Goal: Task Accomplishment & Management: Use online tool/utility

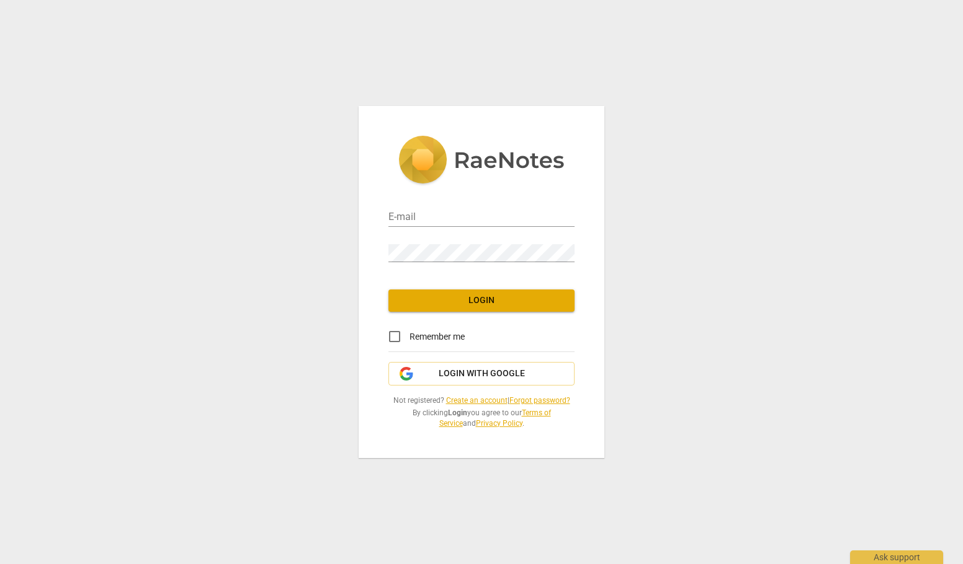
type input "[PERSON_NAME][EMAIL_ADDRESS][DOMAIN_NAME]"
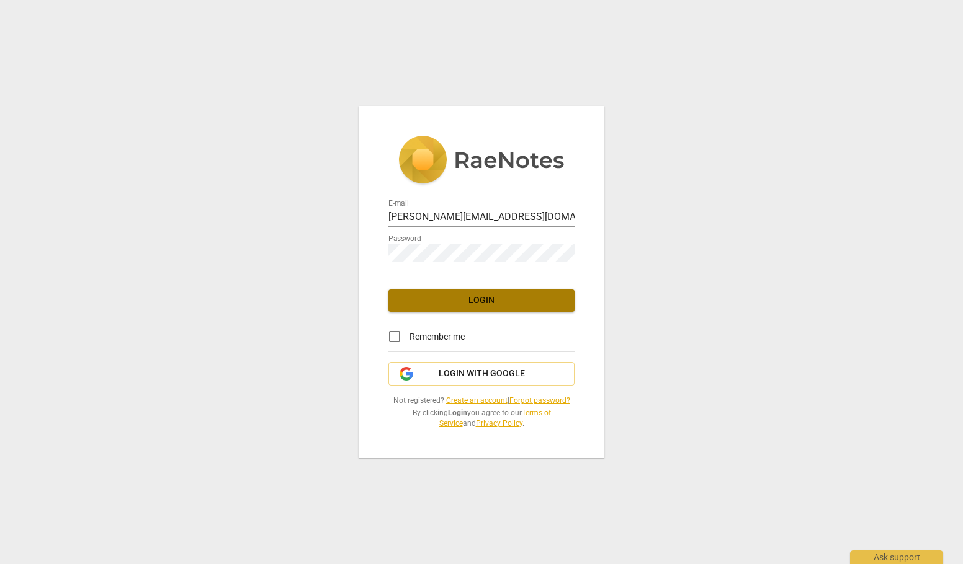
click at [479, 298] on span "Login" at bounding box center [481, 301] width 166 height 12
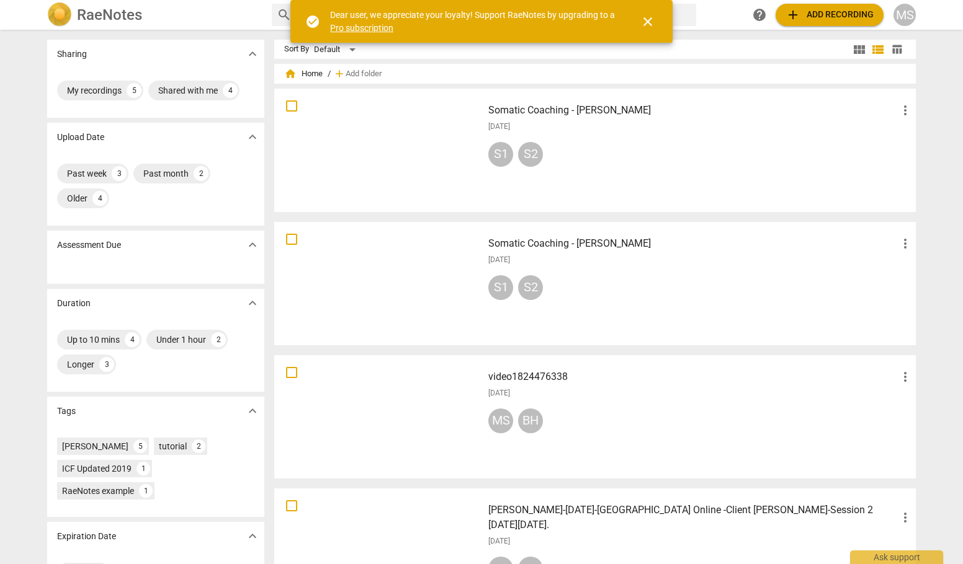
drag, startPoint x: 365, startPoint y: 131, endPoint x: 358, endPoint y: 106, distance: 25.9
click at [358, 106] on div at bounding box center [378, 150] width 200 height 115
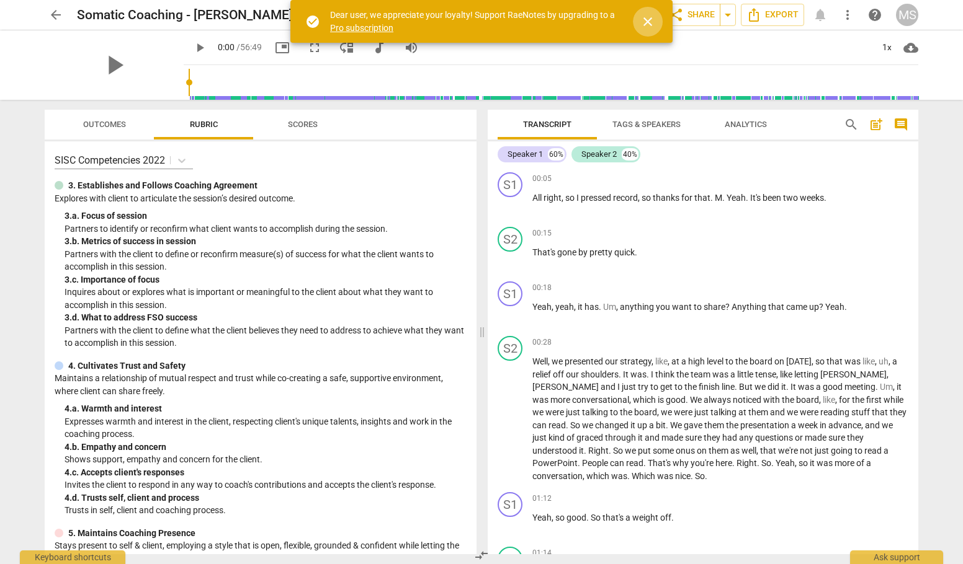
click at [648, 20] on span "close" at bounding box center [647, 21] width 15 height 15
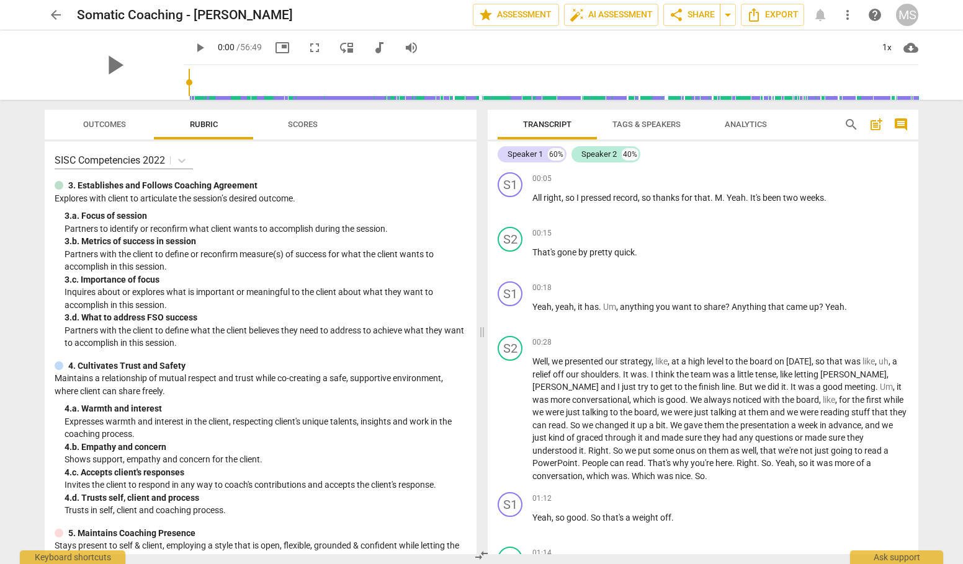
click at [753, 122] on span "Analytics" at bounding box center [745, 124] width 42 height 9
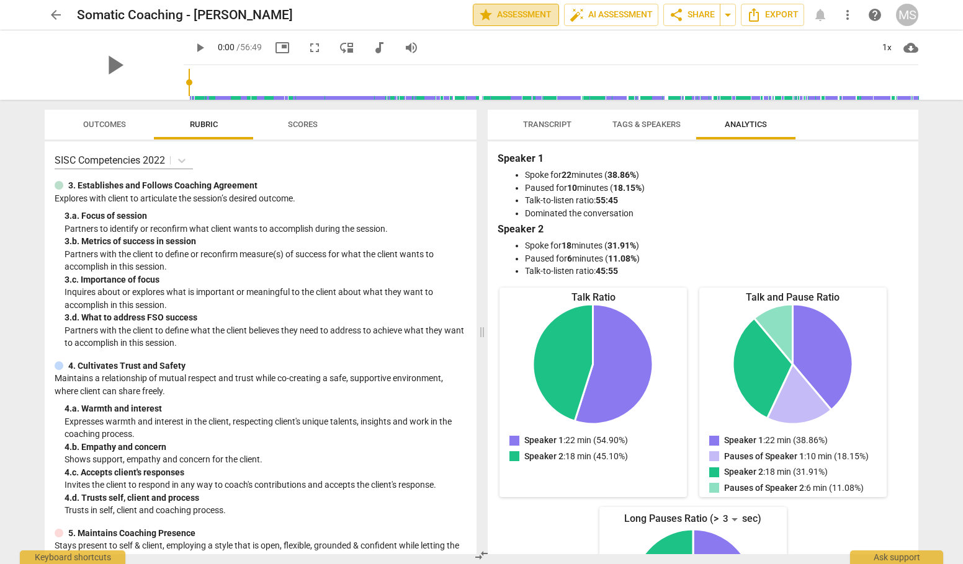
click at [546, 18] on span "star Assessment" at bounding box center [515, 14] width 75 height 15
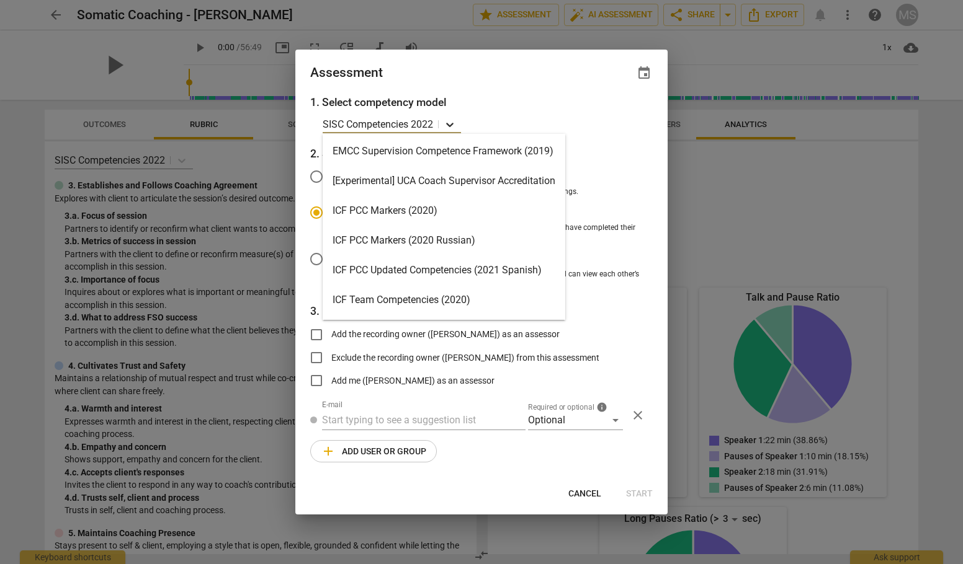
click at [450, 123] on icon at bounding box center [449, 124] width 12 height 12
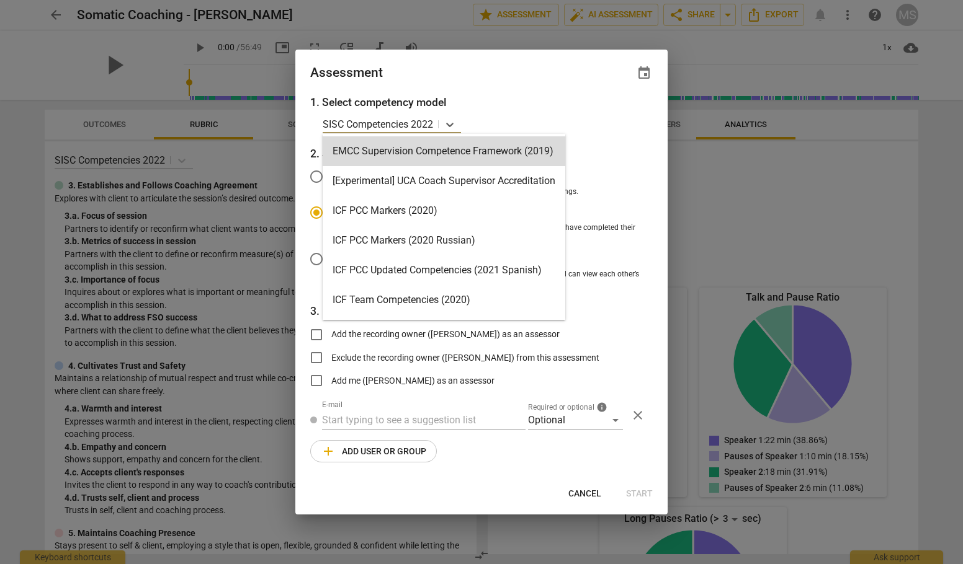
drag, startPoint x: 568, startPoint y: 143, endPoint x: 579, endPoint y: 143, distance: 11.2
click at [579, 0] on body "arrow_back Somatic Coaching - [PERSON_NAME] edit star Assessment auto_fix_high …" at bounding box center [481, 0] width 963 height 0
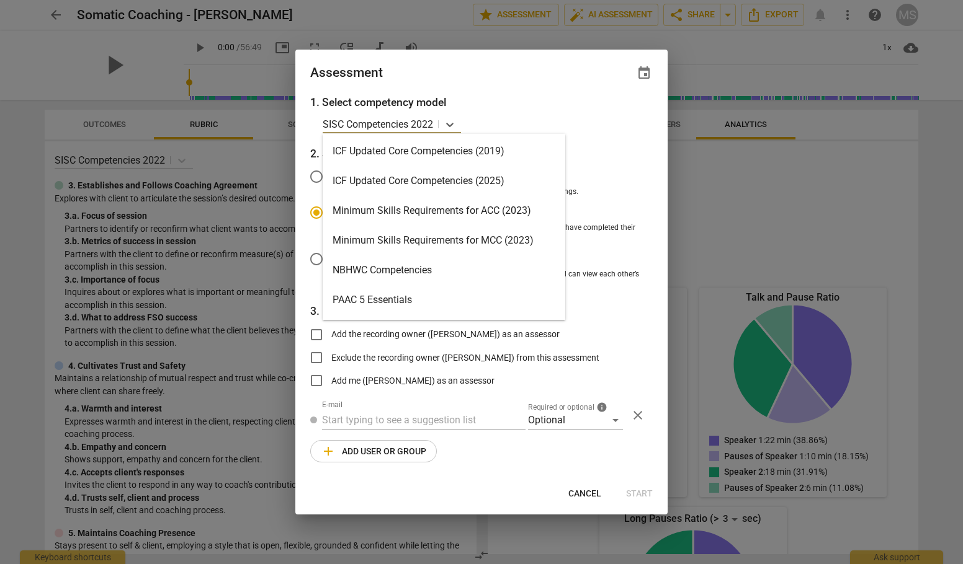
scroll to position [235, 0]
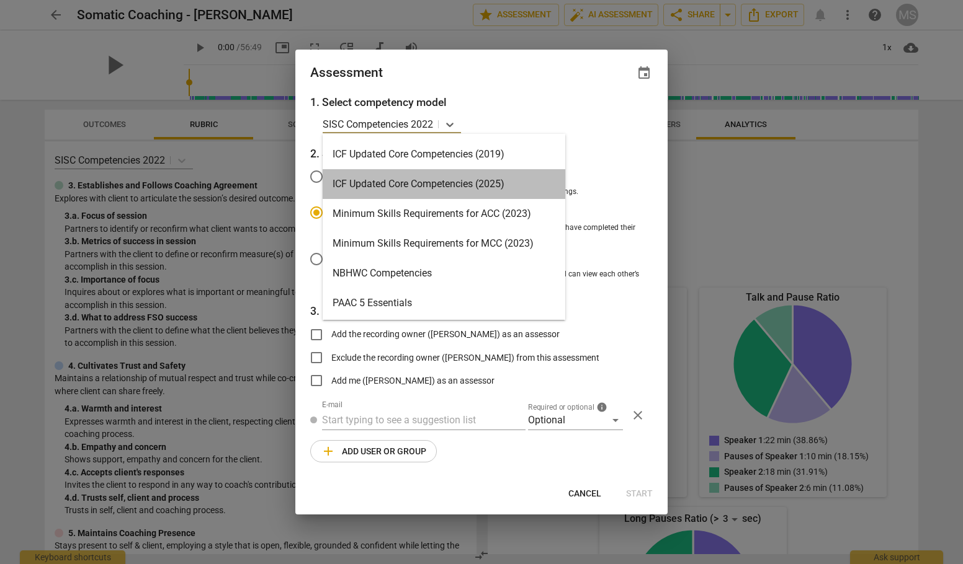
click at [477, 184] on div "ICF Updated Core Competencies (2025)" at bounding box center [444, 184] width 243 height 30
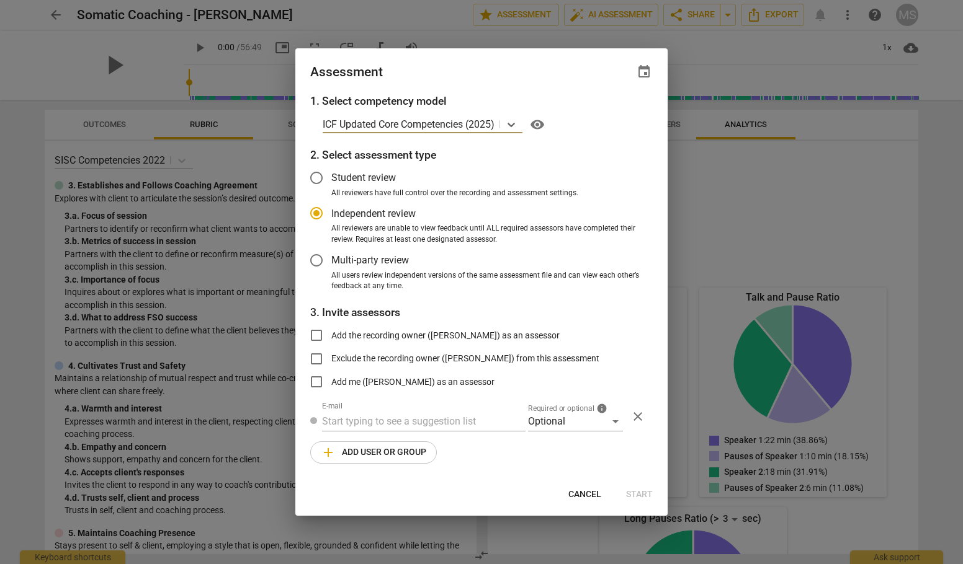
click at [649, 148] on h3 "2. Select assessment type" at bounding box center [481, 155] width 342 height 16
click at [775, 179] on div at bounding box center [481, 282] width 963 height 564
radio input "false"
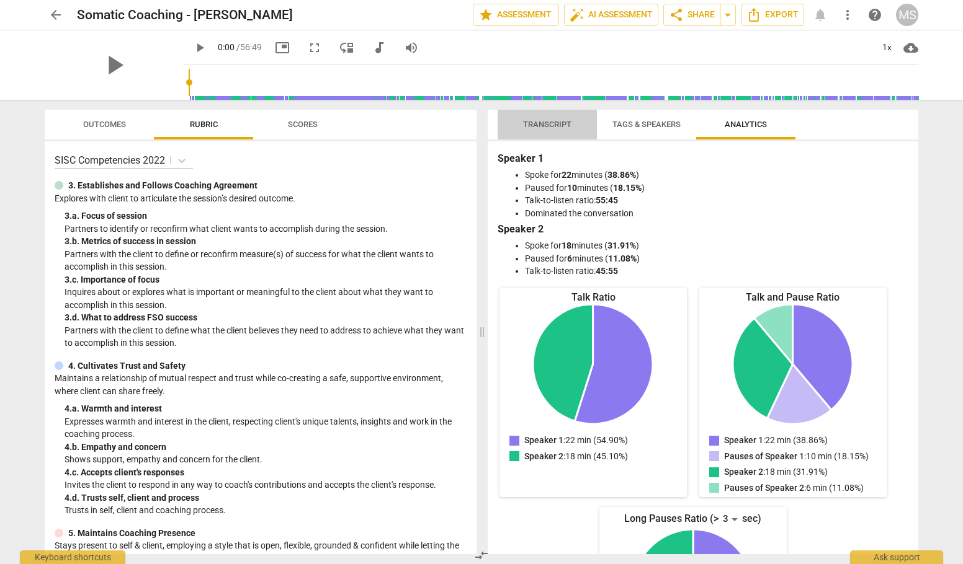
click at [540, 122] on span "Transcript" at bounding box center [547, 124] width 48 height 9
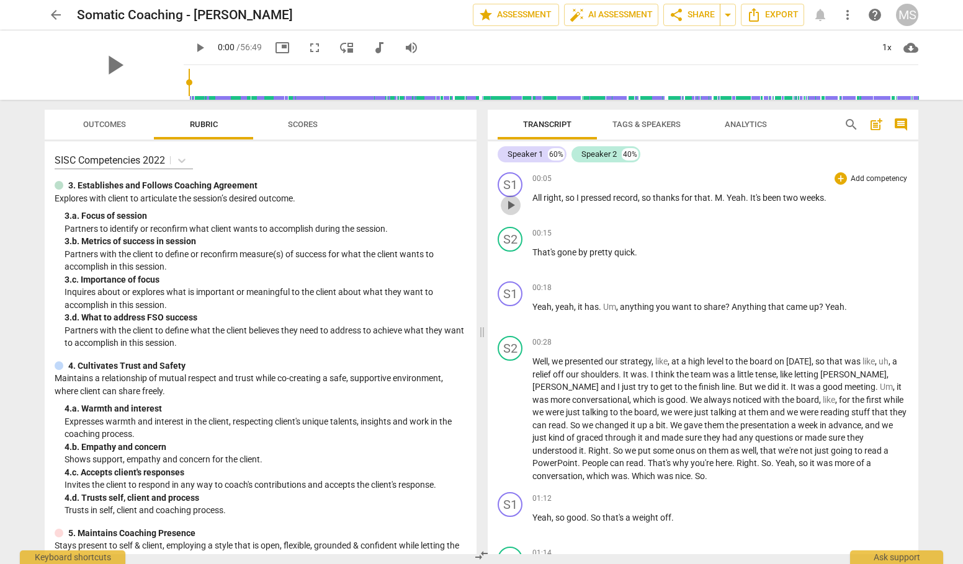
click at [512, 203] on span "play_arrow" at bounding box center [510, 205] width 15 height 15
click at [512, 204] on span "pause" at bounding box center [510, 205] width 15 height 15
type input "7"
click at [642, 128] on span "Tags & Speakers" at bounding box center [646, 124] width 68 height 9
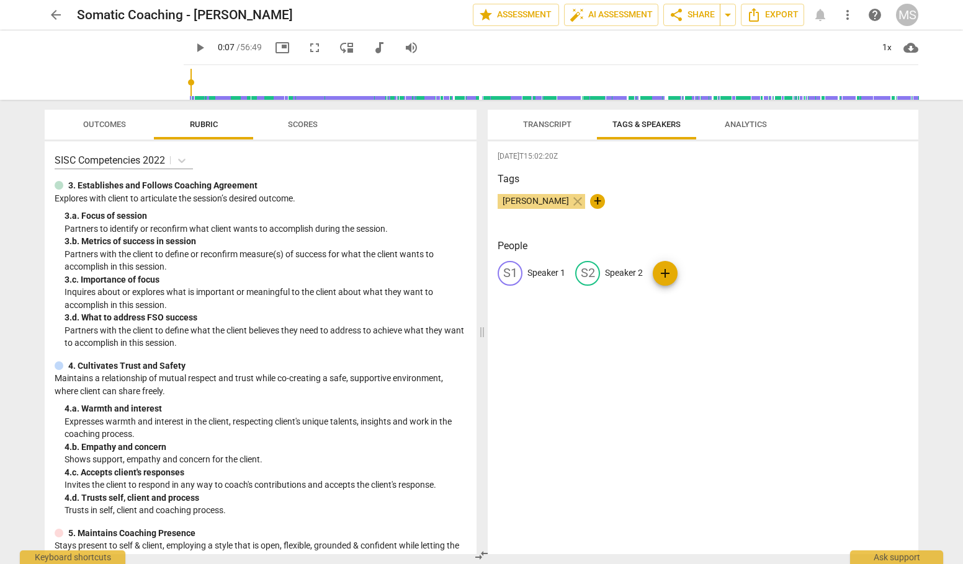
click at [507, 268] on div "S1" at bounding box center [509, 273] width 25 height 25
type input "[PERSON_NAME]"
click at [666, 270] on span "edit" at bounding box center [668, 273] width 15 height 15
type input "Phil"
click at [734, 398] on div "[DATE]T15:02:20Z Tags [PERSON_NAME] close + People MI [PERSON_NAME] edit [PERSO…" at bounding box center [703, 347] width 430 height 413
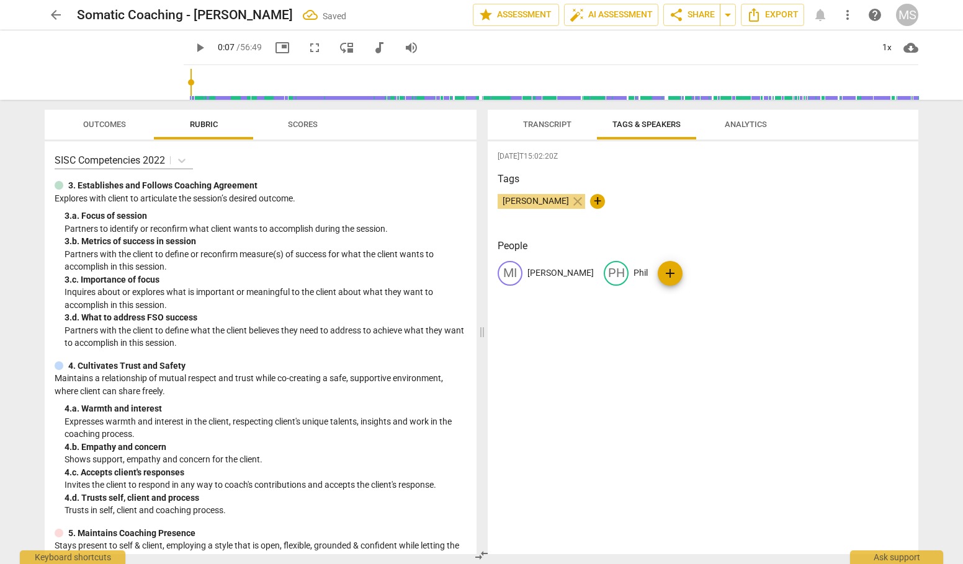
click at [546, 121] on span "Transcript" at bounding box center [547, 124] width 48 height 9
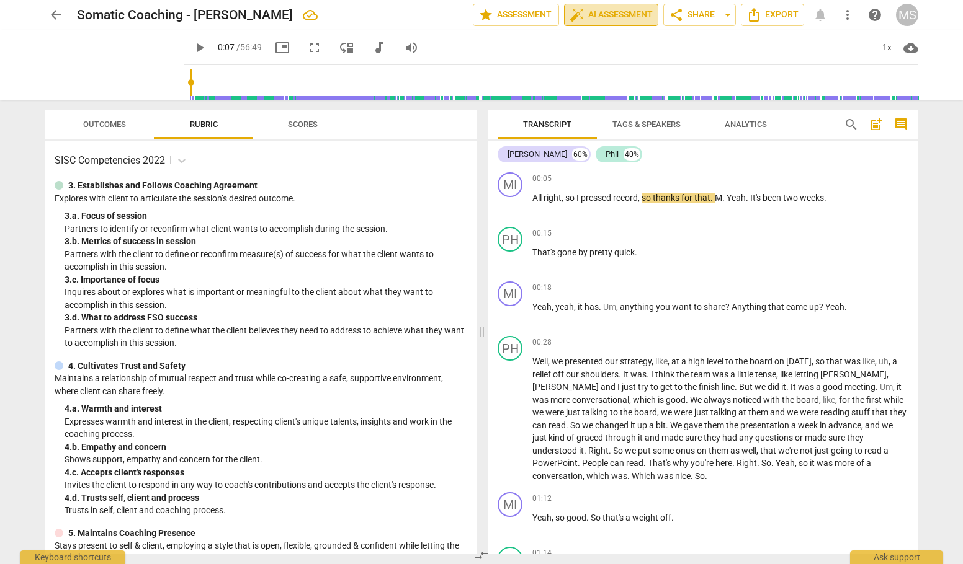
click at [612, 18] on span "auto_fix_high AI Assessment" at bounding box center [610, 14] width 83 height 15
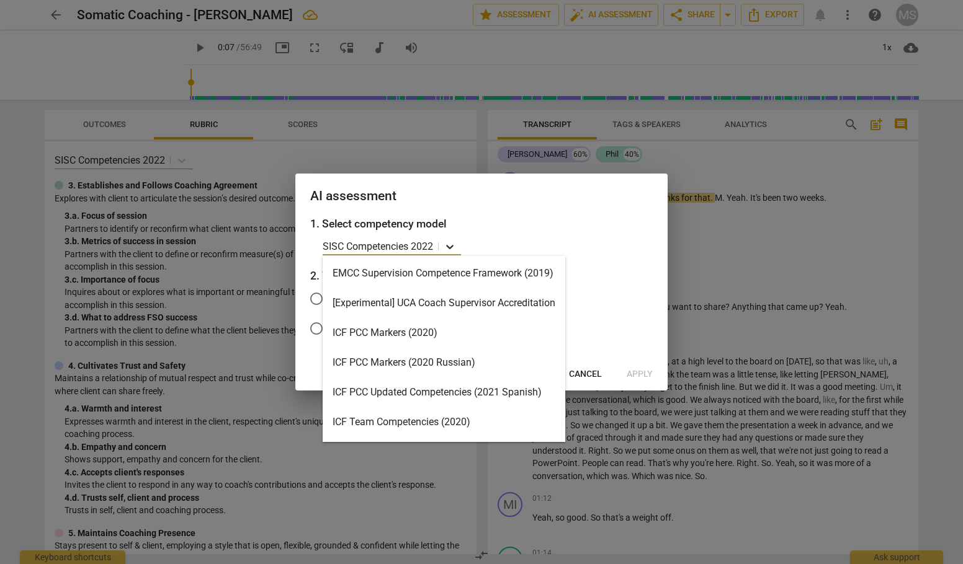
click at [450, 247] on icon at bounding box center [449, 247] width 7 height 4
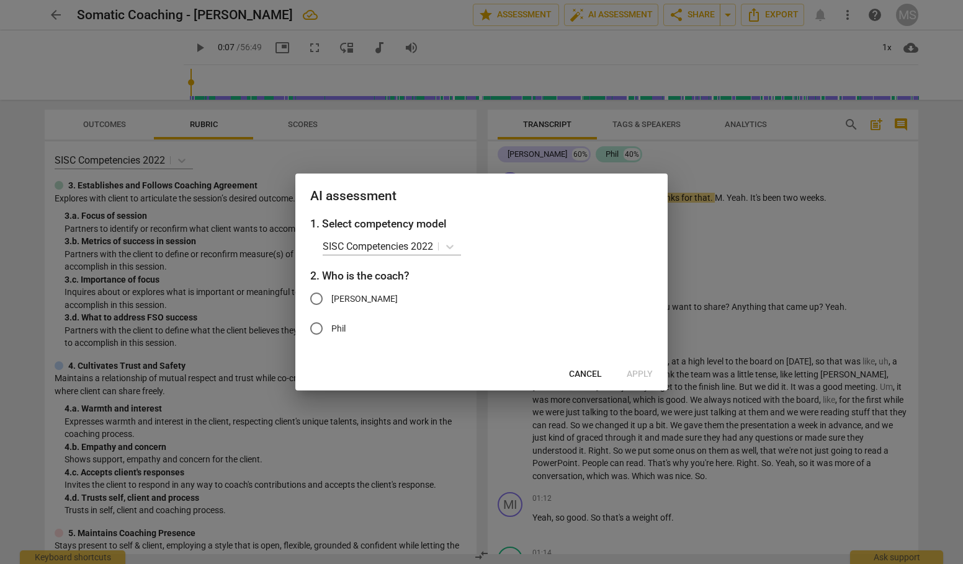
click at [657, 234] on div "1. Select competency model SISC Competencies 2022 2. Who is the coach? [PERSON_…" at bounding box center [481, 287] width 372 height 143
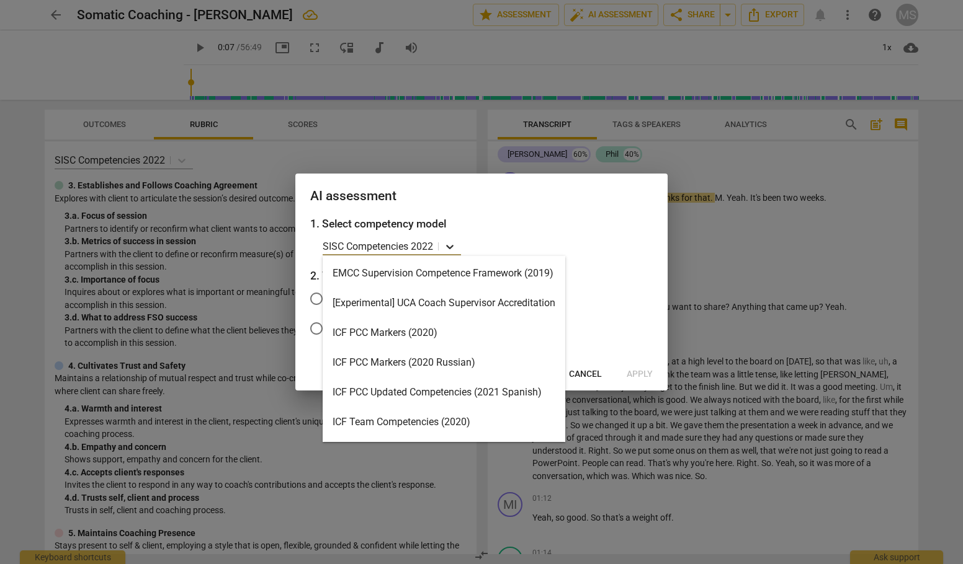
click at [453, 246] on icon at bounding box center [449, 247] width 7 height 4
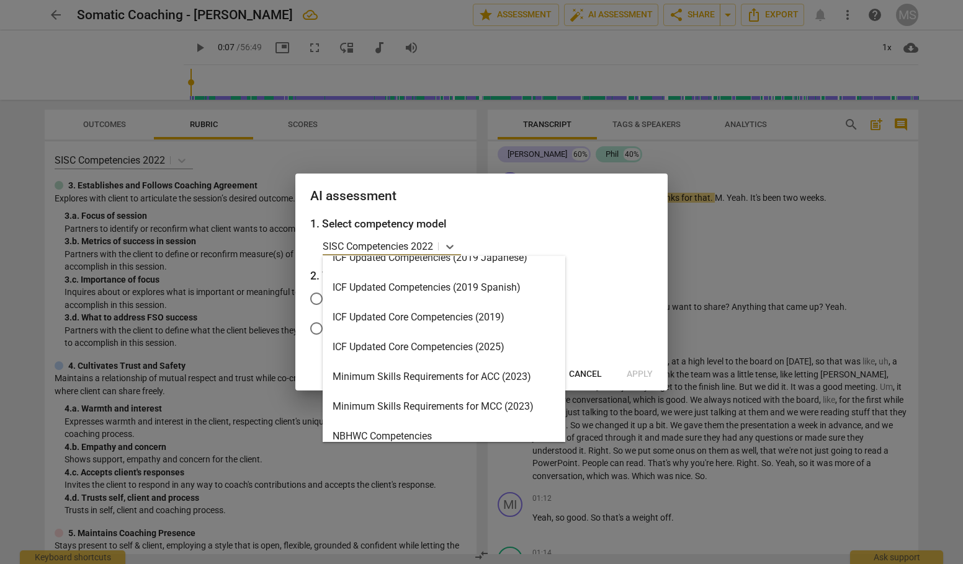
scroll to position [199, 0]
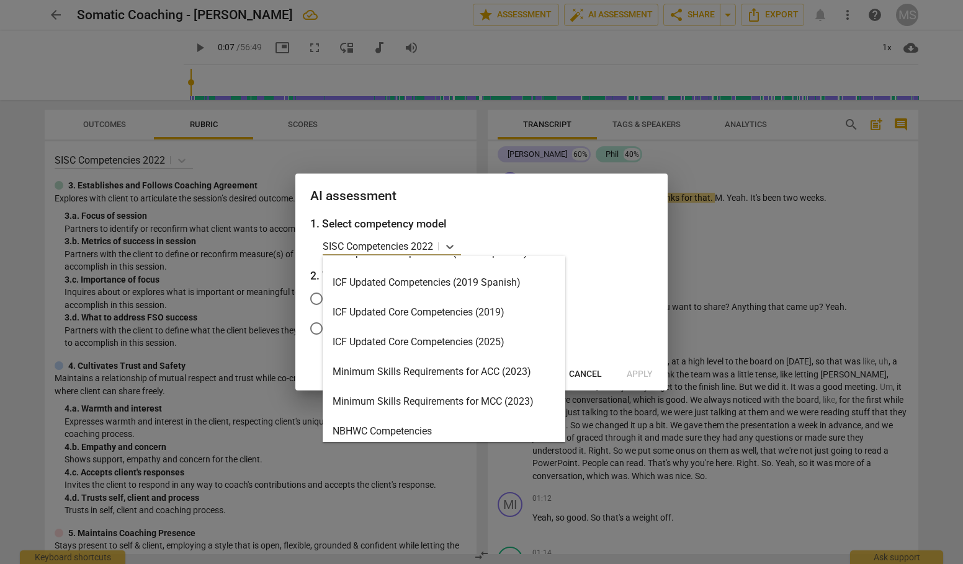
click at [492, 342] on div "ICF Updated Core Competencies (2025)" at bounding box center [444, 342] width 243 height 30
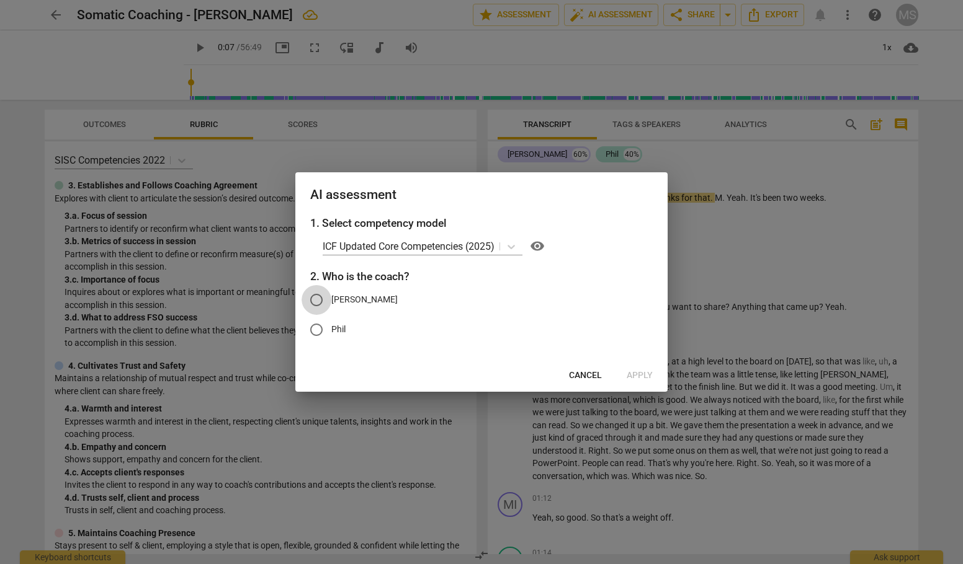
click at [317, 300] on input "[PERSON_NAME]" at bounding box center [316, 300] width 30 height 30
radio input "true"
click at [643, 370] on span "Apply" at bounding box center [639, 376] width 26 height 12
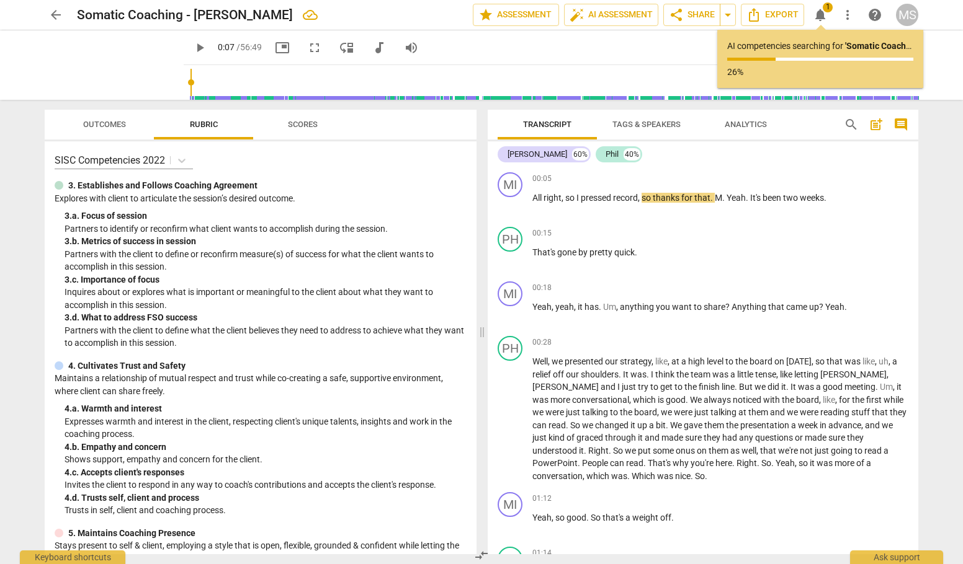
click at [564, 4] on button "auto_fix_high AI Assessment" at bounding box center [611, 15] width 94 height 22
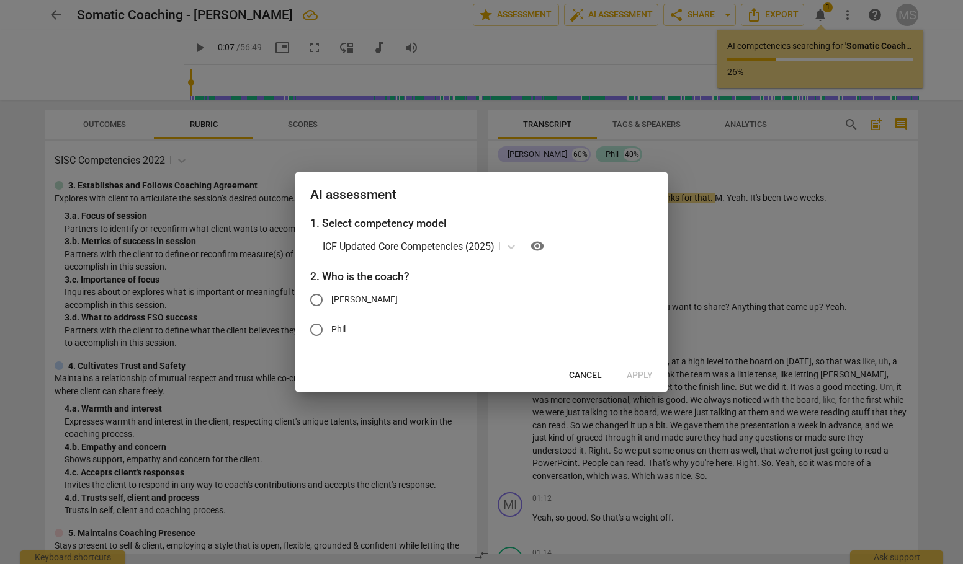
click at [315, 298] on input "[PERSON_NAME]" at bounding box center [316, 300] width 30 height 30
radio input "true"
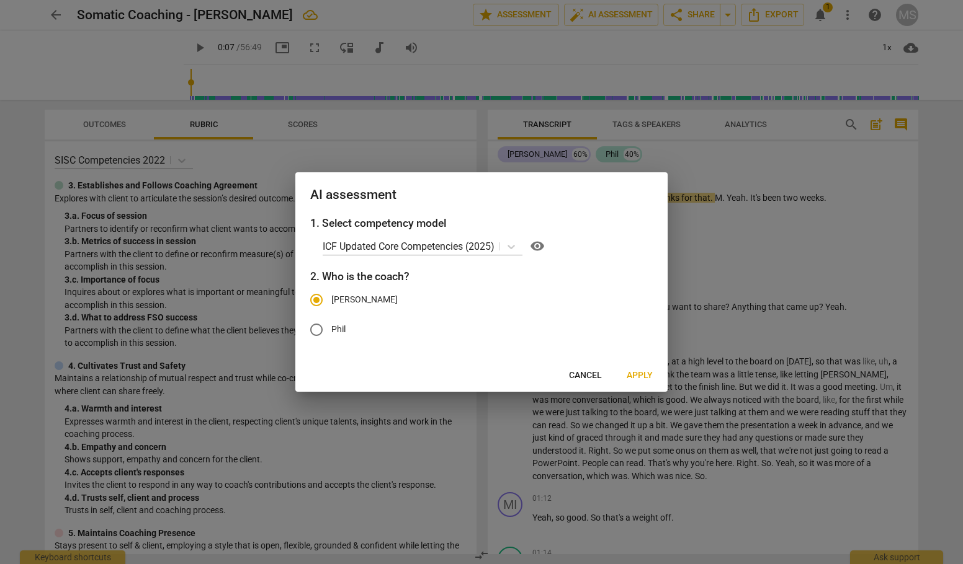
click at [642, 375] on span "Apply" at bounding box center [639, 376] width 26 height 12
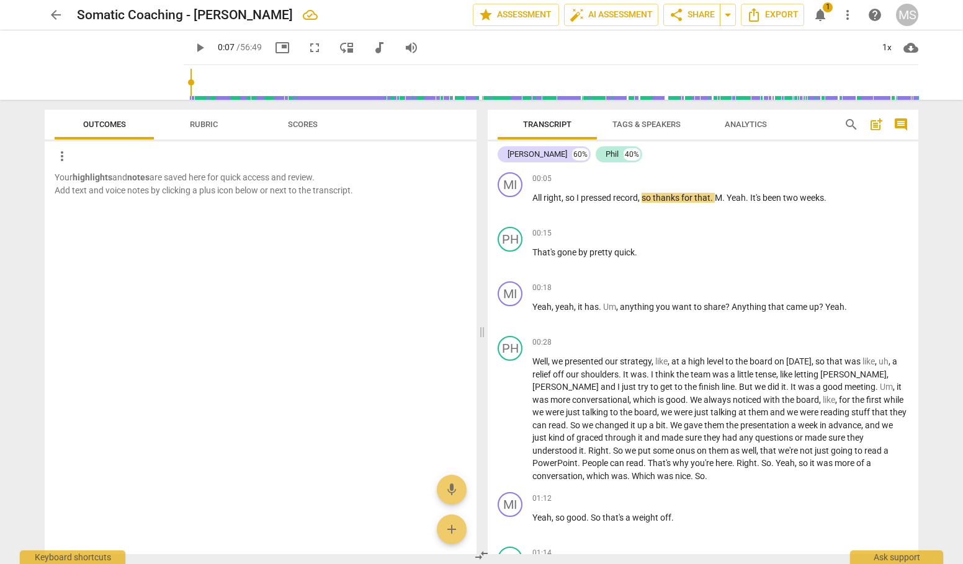
click at [209, 129] on span "Rubric" at bounding box center [204, 125] width 58 height 17
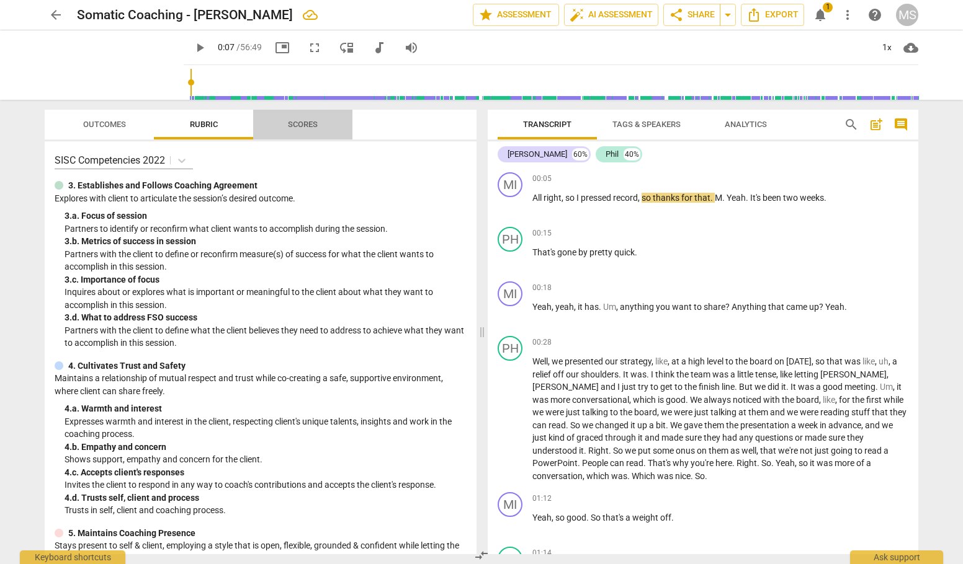
click at [305, 123] on span "Scores" at bounding box center [303, 124] width 30 height 9
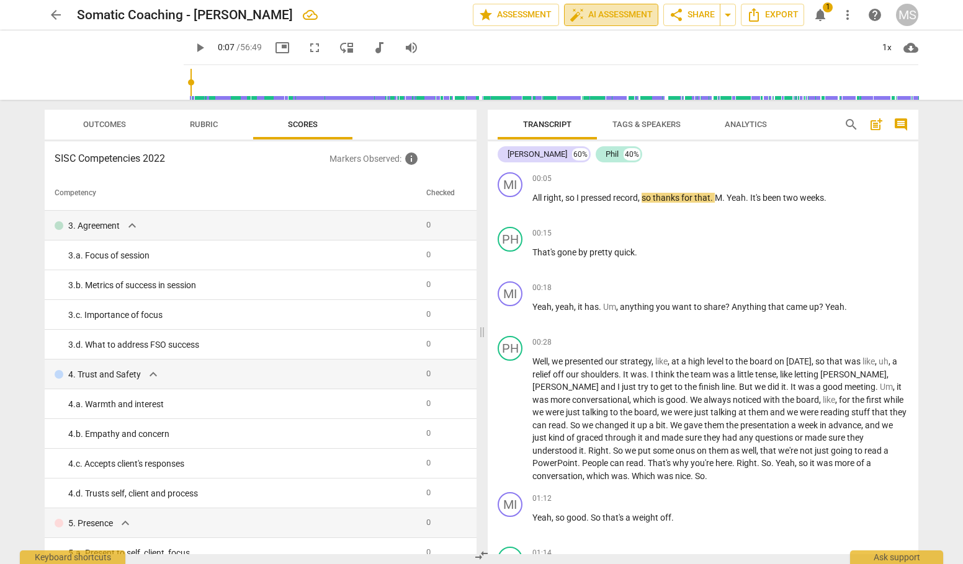
click at [607, 21] on span "auto_fix_high AI Assessment" at bounding box center [610, 14] width 83 height 15
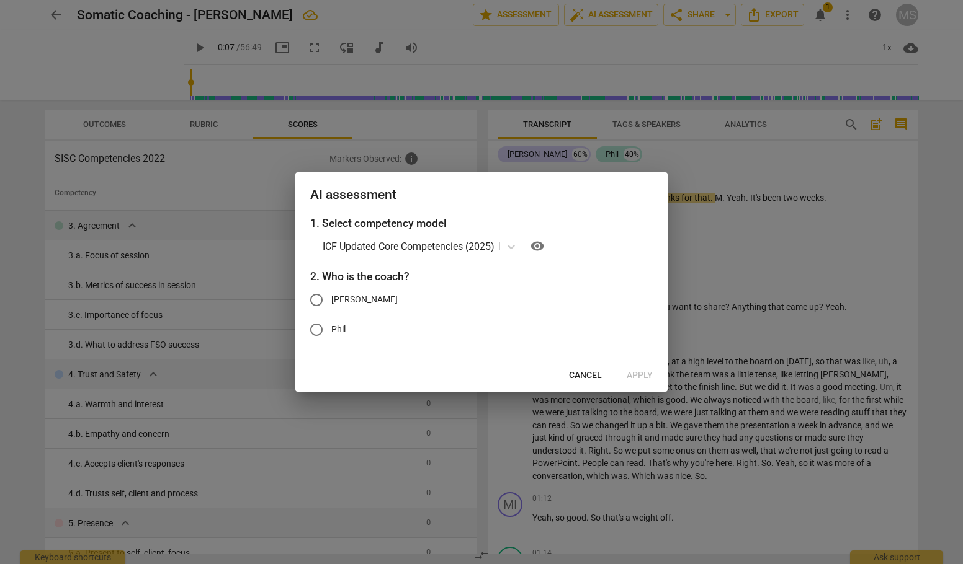
click at [790, 261] on div at bounding box center [481, 282] width 963 height 564
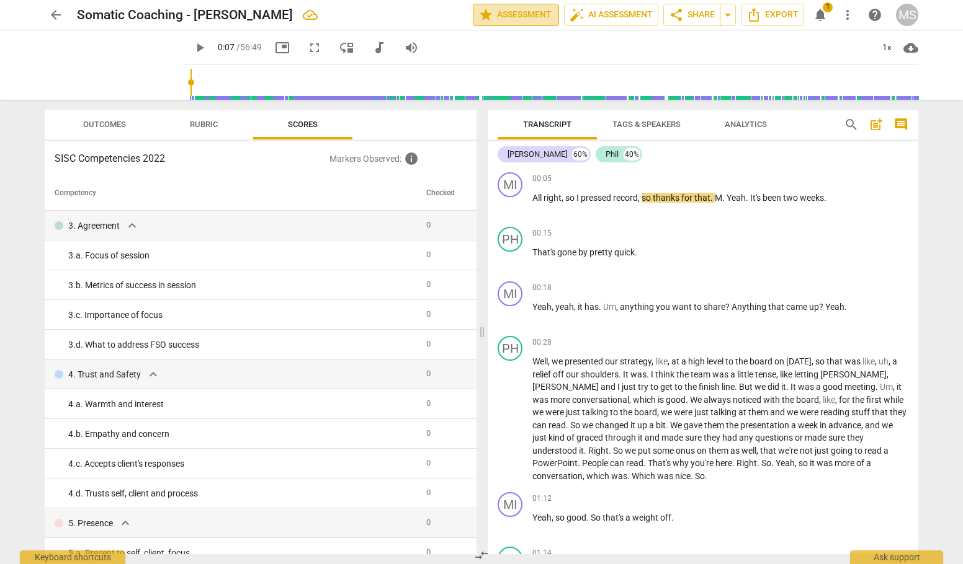
click at [523, 20] on span "star Assessment" at bounding box center [515, 14] width 75 height 15
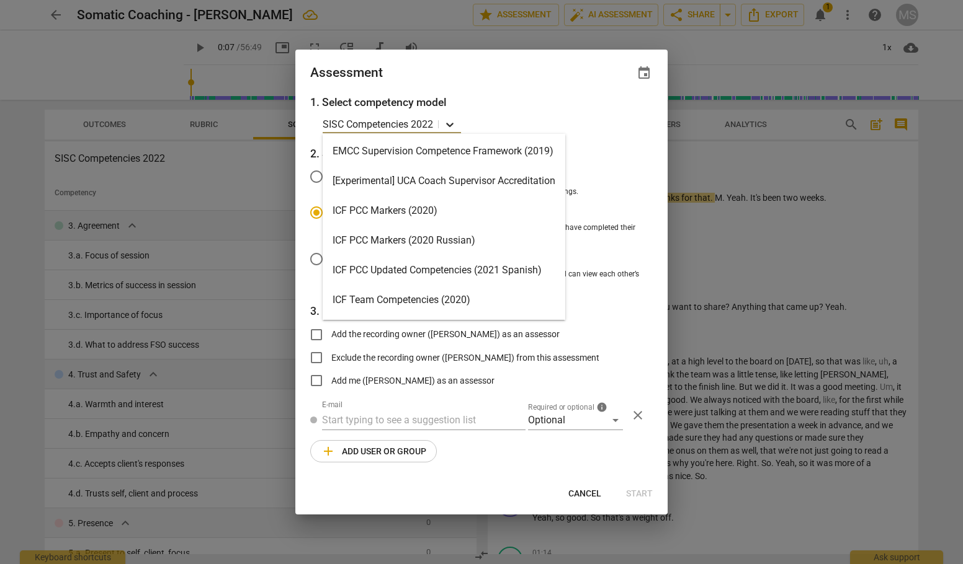
click at [453, 125] on icon at bounding box center [449, 125] width 7 height 4
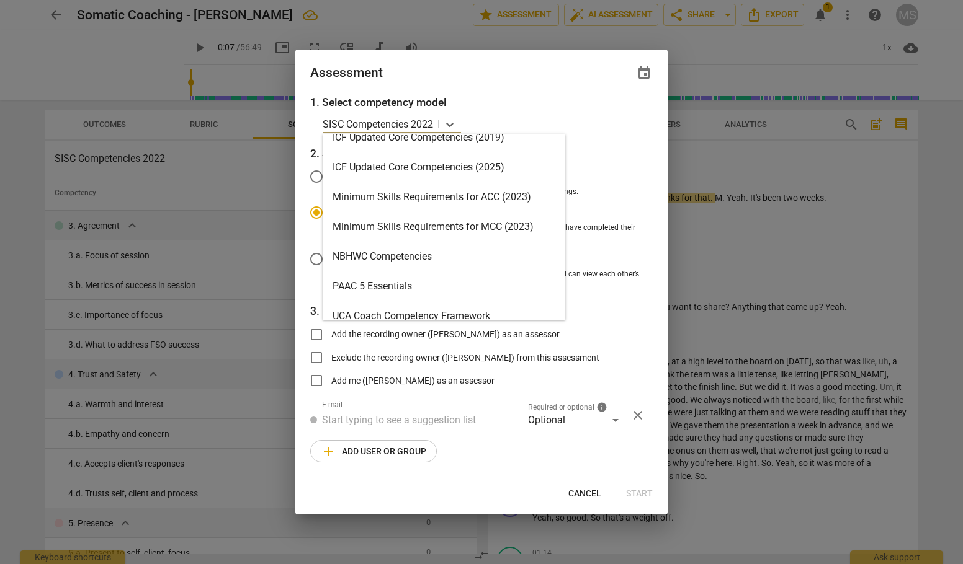
scroll to position [245, 0]
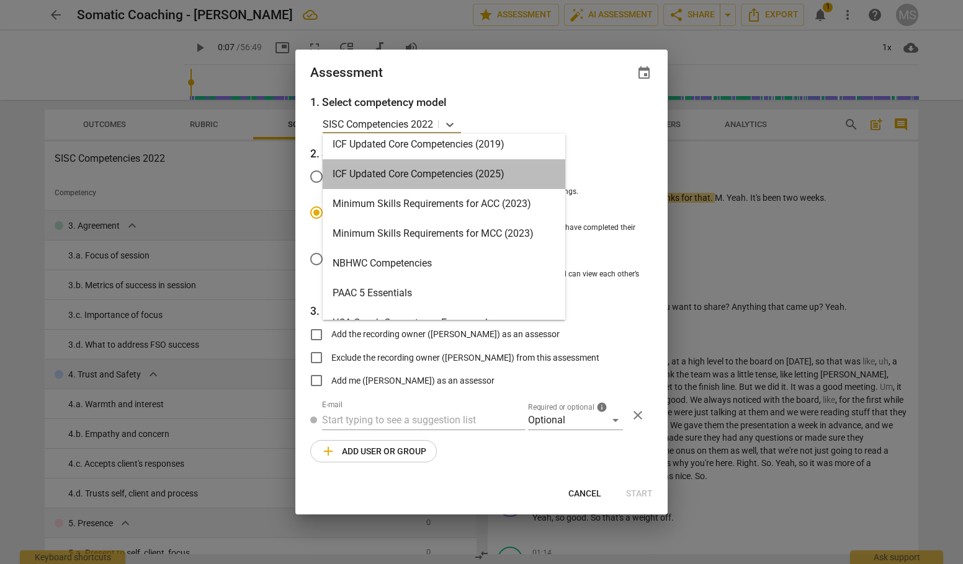
click at [481, 177] on div "ICF Updated Core Competencies (2025)" at bounding box center [444, 174] width 243 height 30
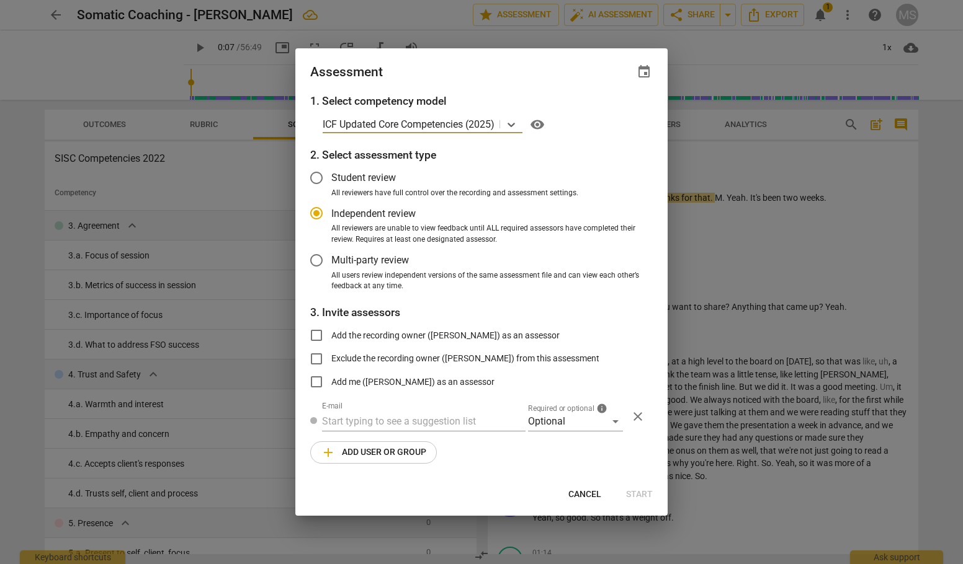
click at [842, 249] on div at bounding box center [481, 282] width 963 height 564
radio input "false"
